Goal: Find specific page/section: Find specific page/section

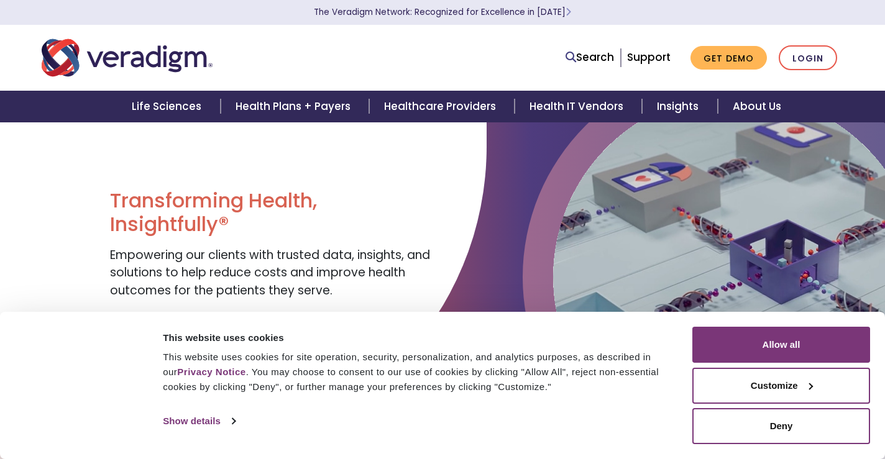
scroll to position [7, 0]
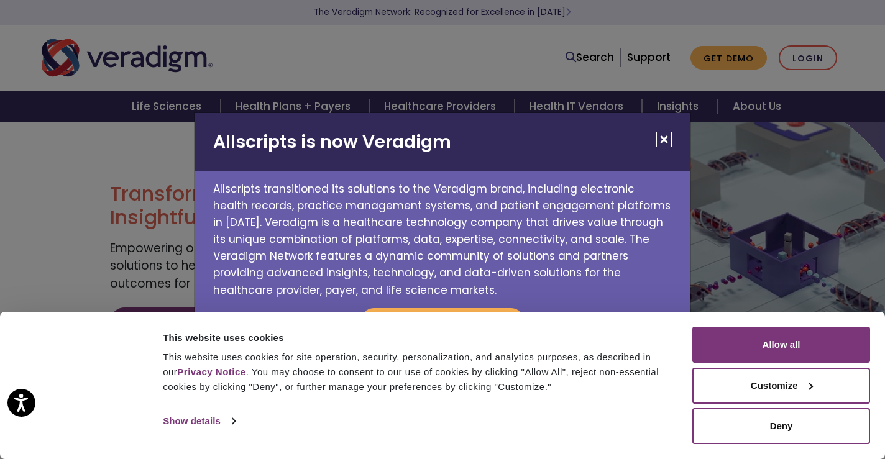
click at [665, 137] on button "Close" at bounding box center [664, 140] width 16 height 16
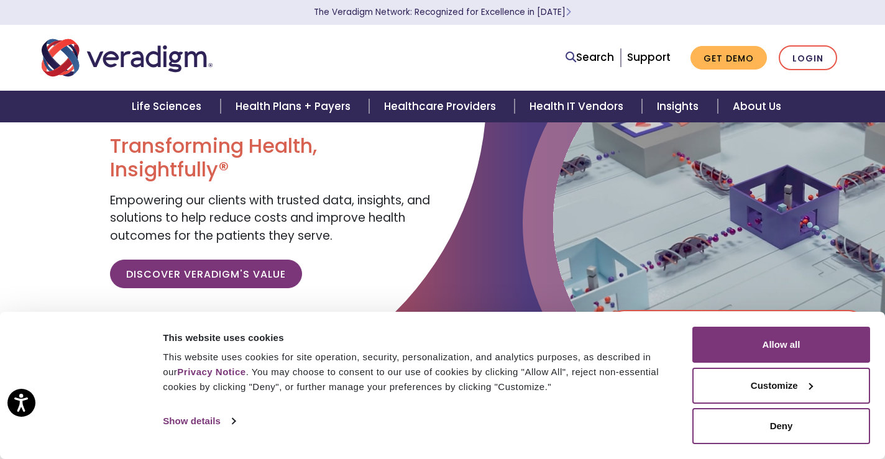
scroll to position [0, 0]
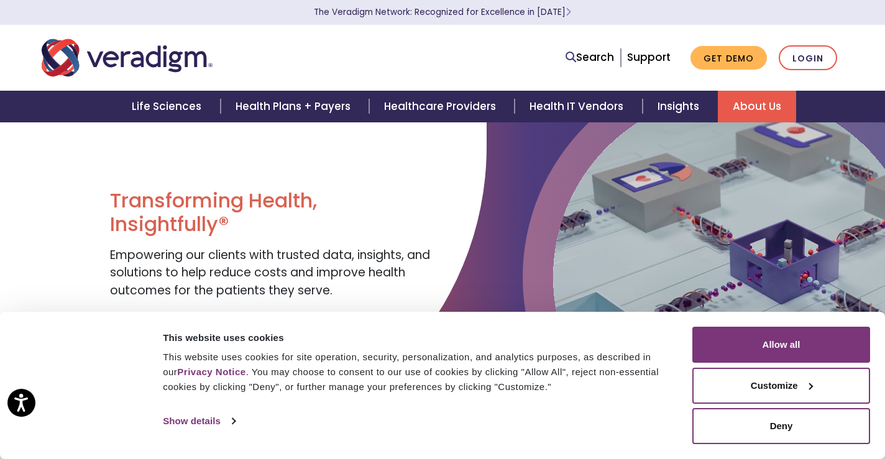
click at [760, 119] on link "About Us" at bounding box center [756, 107] width 78 height 32
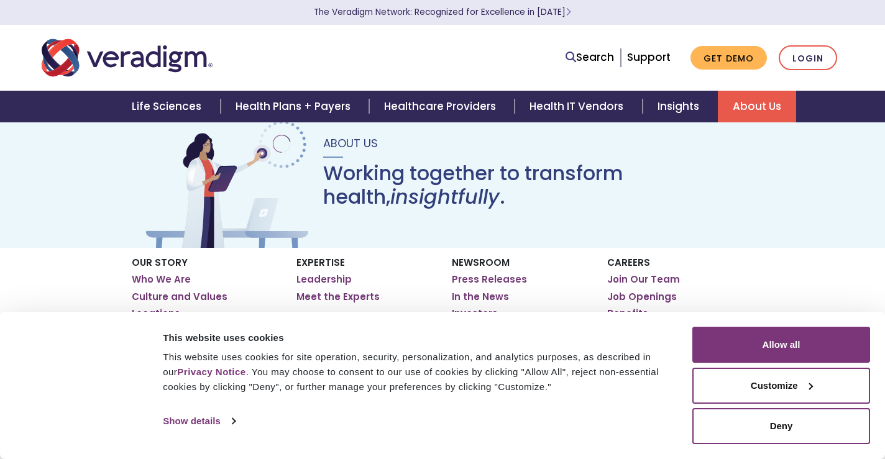
scroll to position [26, 0]
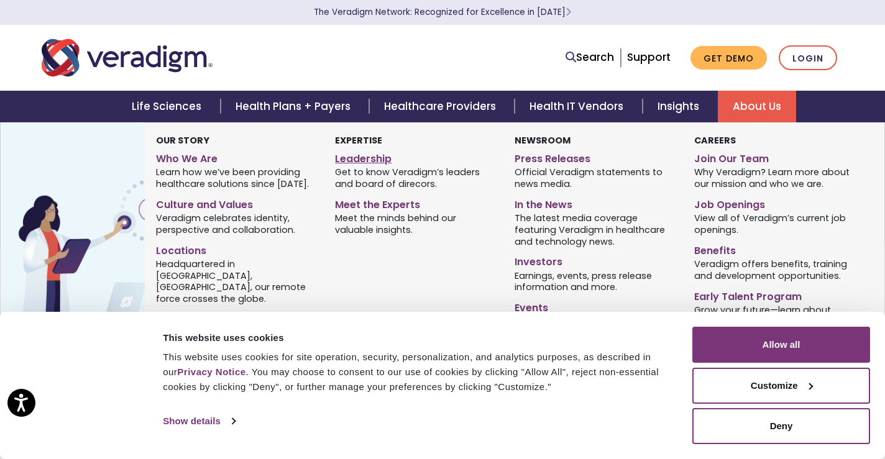
click at [371, 166] on link "Leadership" at bounding box center [415, 157] width 161 height 18
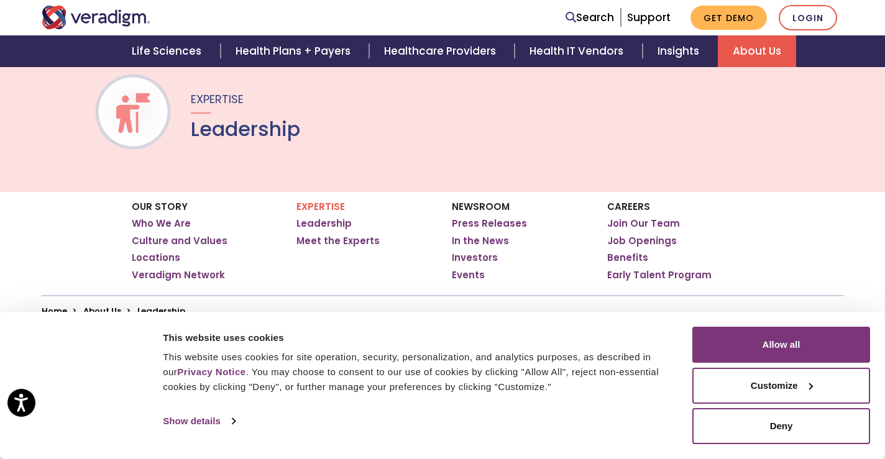
scroll to position [84, 0]
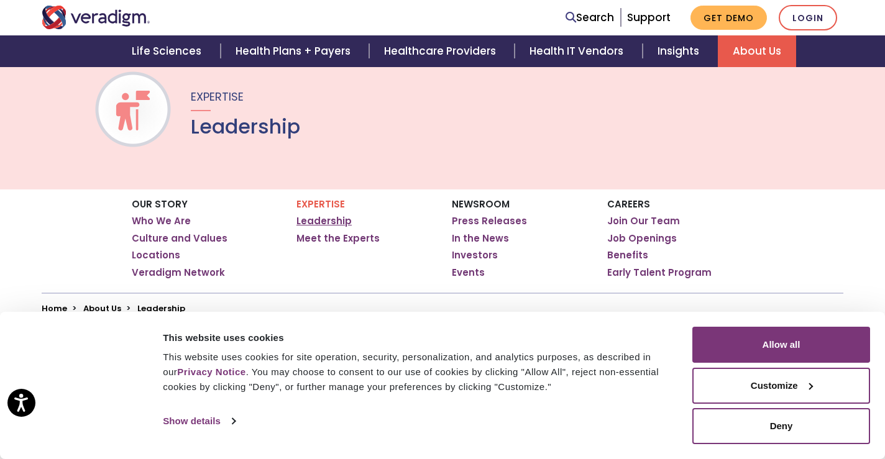
click at [333, 222] on link "Leadership" at bounding box center [323, 221] width 55 height 12
